Goal: Book appointment/travel/reservation

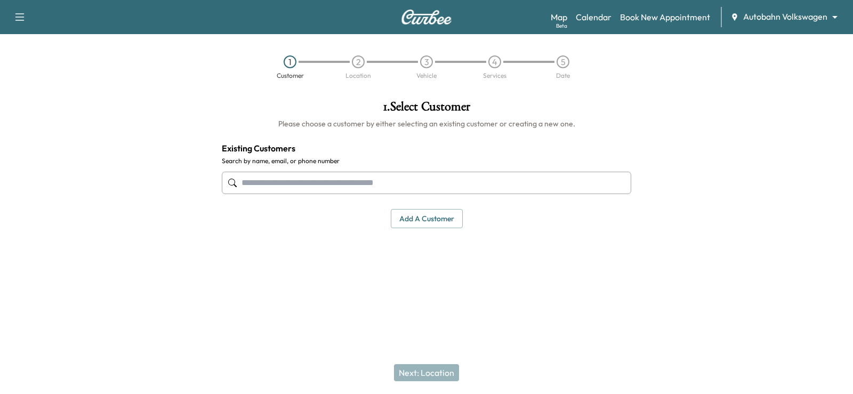
click at [288, 180] on input "text" at bounding box center [427, 183] width 410 height 22
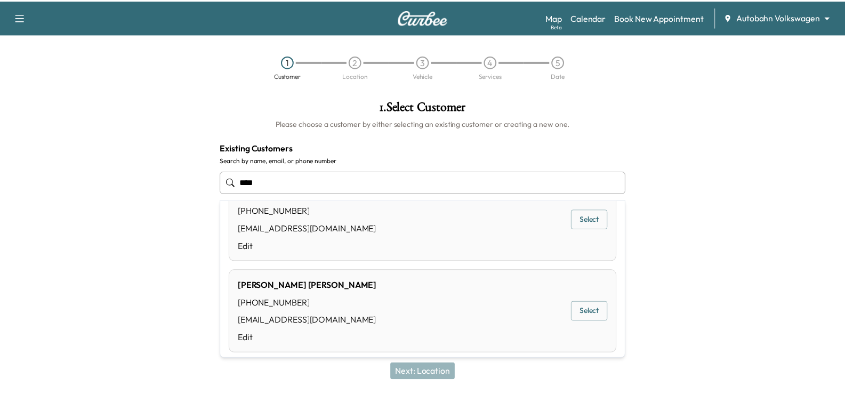
scroll to position [731, 0]
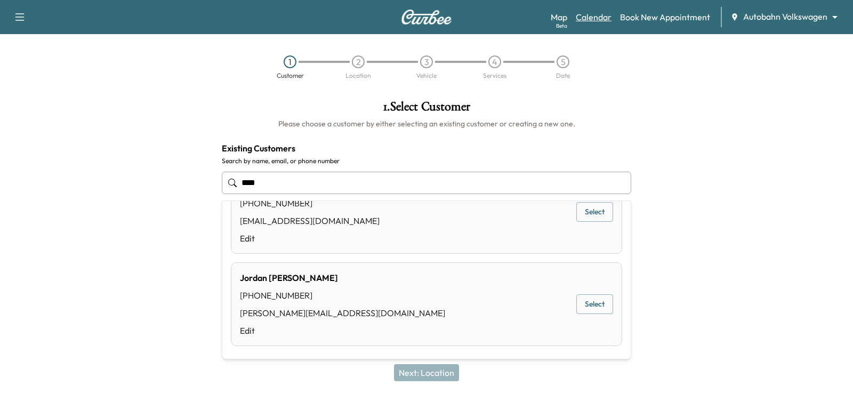
type input "****"
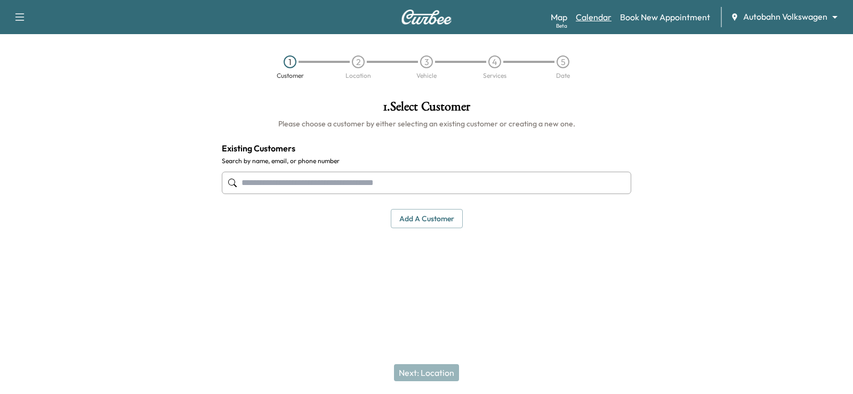
click at [599, 19] on link "Calendar" at bounding box center [594, 17] width 36 height 13
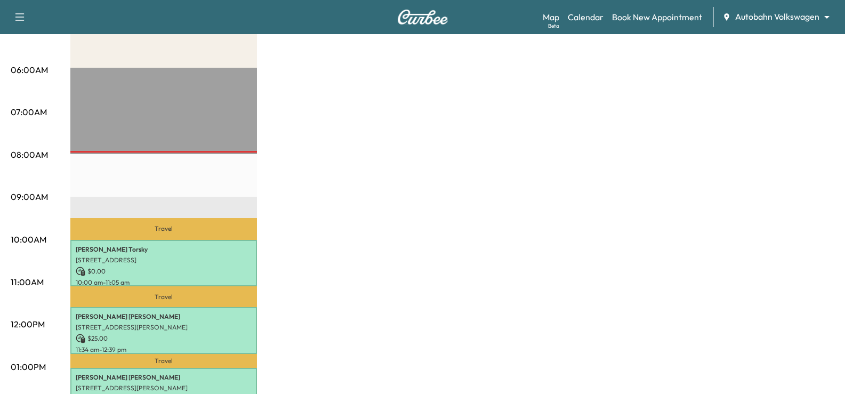
scroll to position [22, 0]
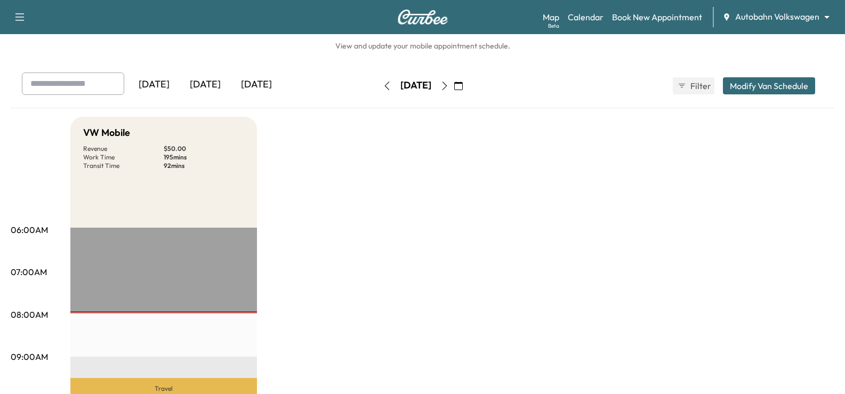
click at [449, 84] on icon "button" at bounding box center [444, 86] width 9 height 9
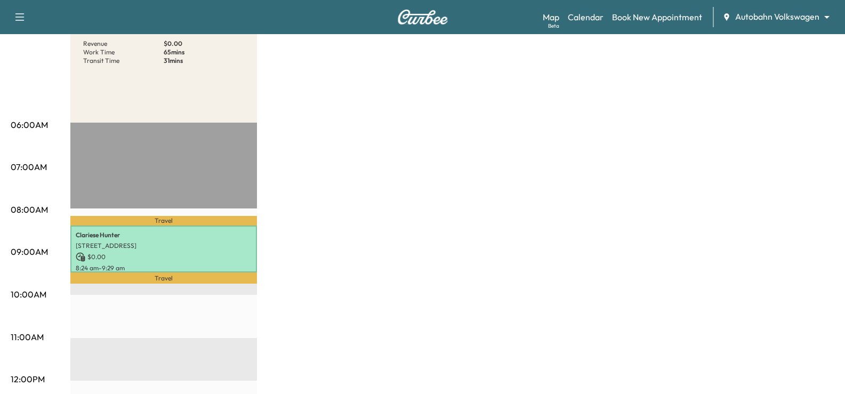
scroll to position [22, 0]
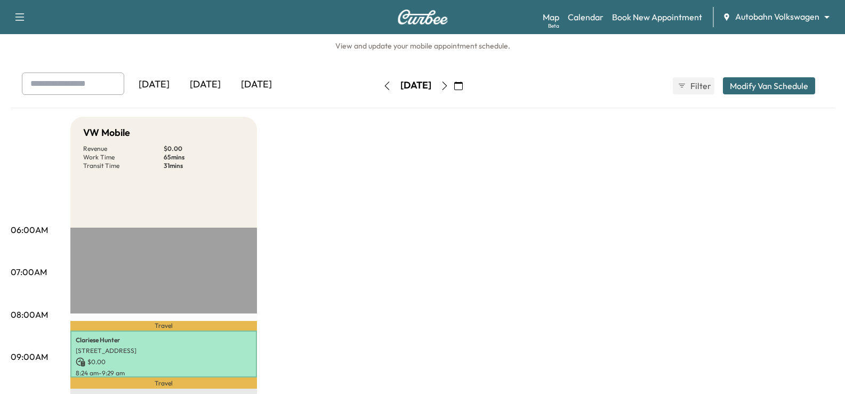
click at [449, 85] on icon "button" at bounding box center [444, 86] width 9 height 9
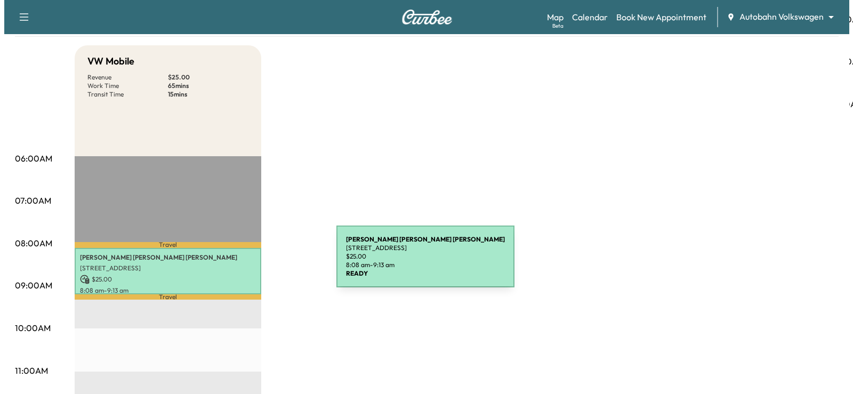
scroll to position [107, 0]
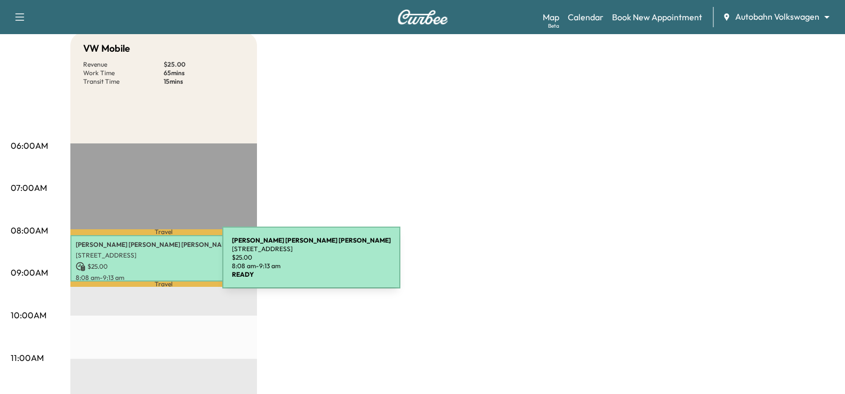
click at [142, 264] on p "$ 25.00" at bounding box center [164, 267] width 176 height 10
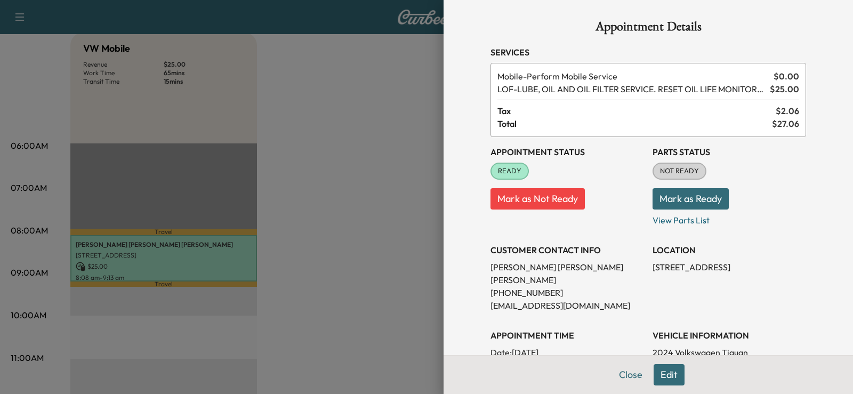
scroll to position [0, 0]
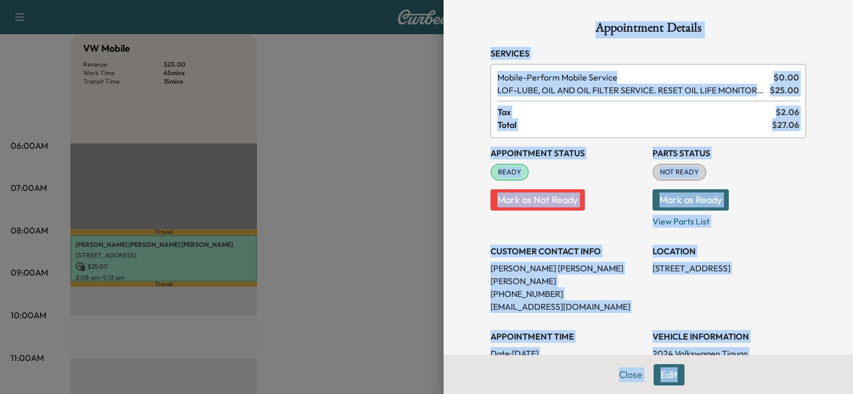
drag, startPoint x: 470, startPoint y: 18, endPoint x: 714, endPoint y: 356, distance: 416.5
click at [731, 365] on div "Appointment Details Services Mobile - Perform Mobile Service $ 0.00 LOF - LUBE,…" at bounding box center [649, 197] width 410 height 394
copy div "Appointment Details Services Mobile - Perform Mobile Service $ 0.00 LOF - LUBE,…"
